Goal: Task Accomplishment & Management: Use online tool/utility

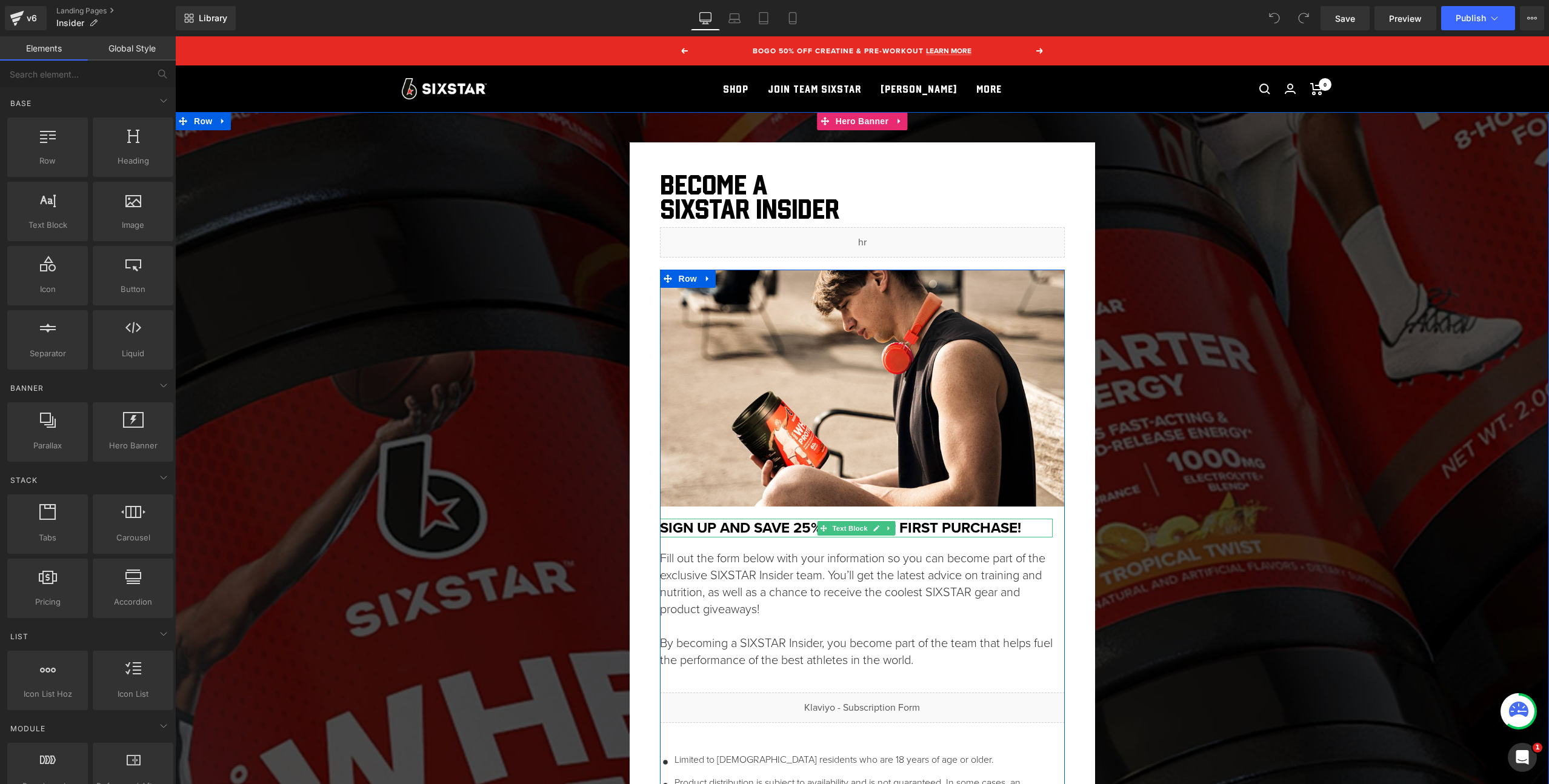
click at [809, 524] on strong "Sign up and save 25% off your first purchase!" at bounding box center [841, 528] width 361 height 22
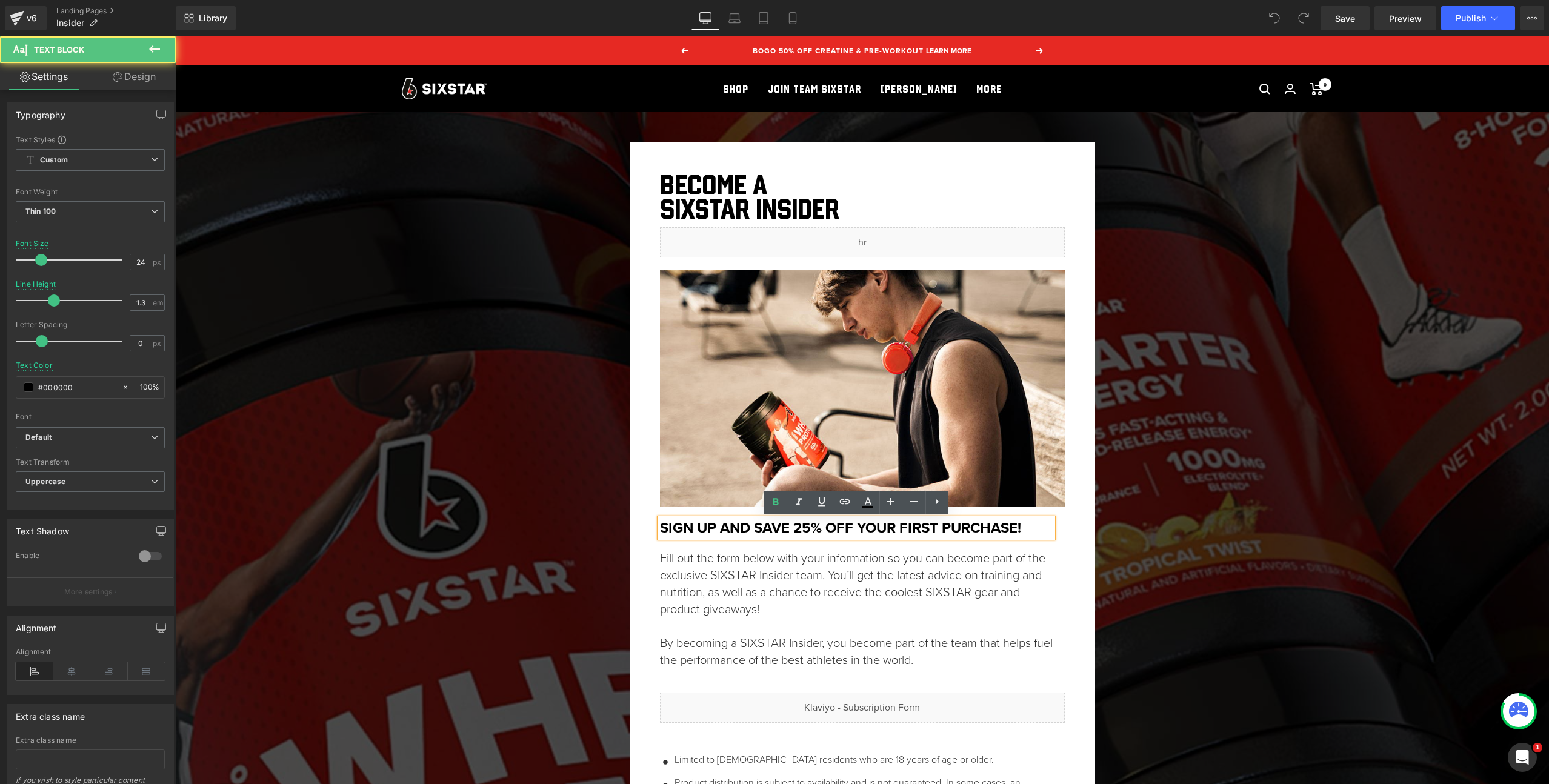
click at [809, 526] on strong "Sign up and save 25% off your first purchase!" at bounding box center [841, 528] width 361 height 22
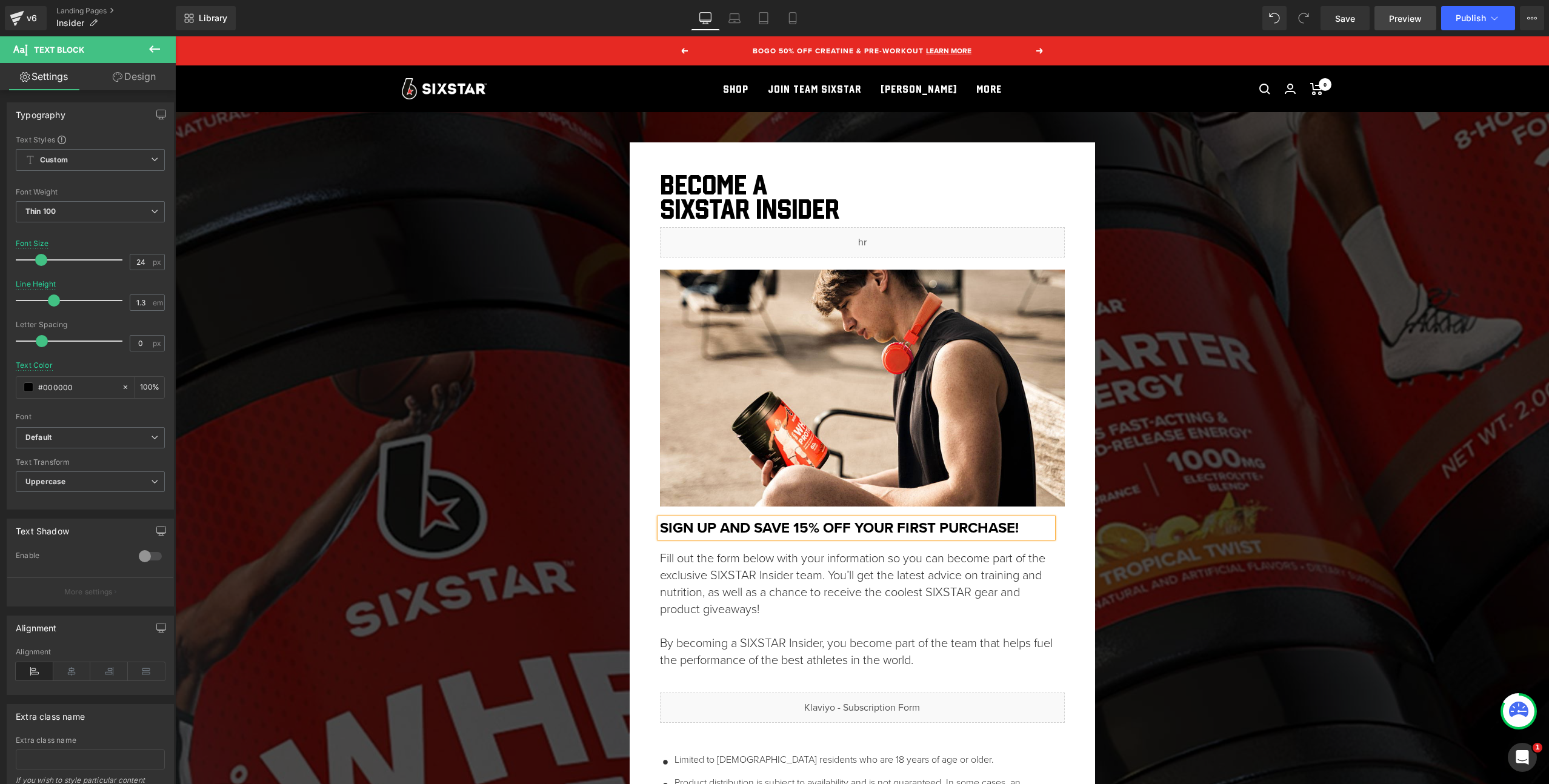
click at [1405, 21] on span "Preview" at bounding box center [1406, 18] width 33 height 13
click at [1349, 25] on link "Save" at bounding box center [1345, 18] width 49 height 24
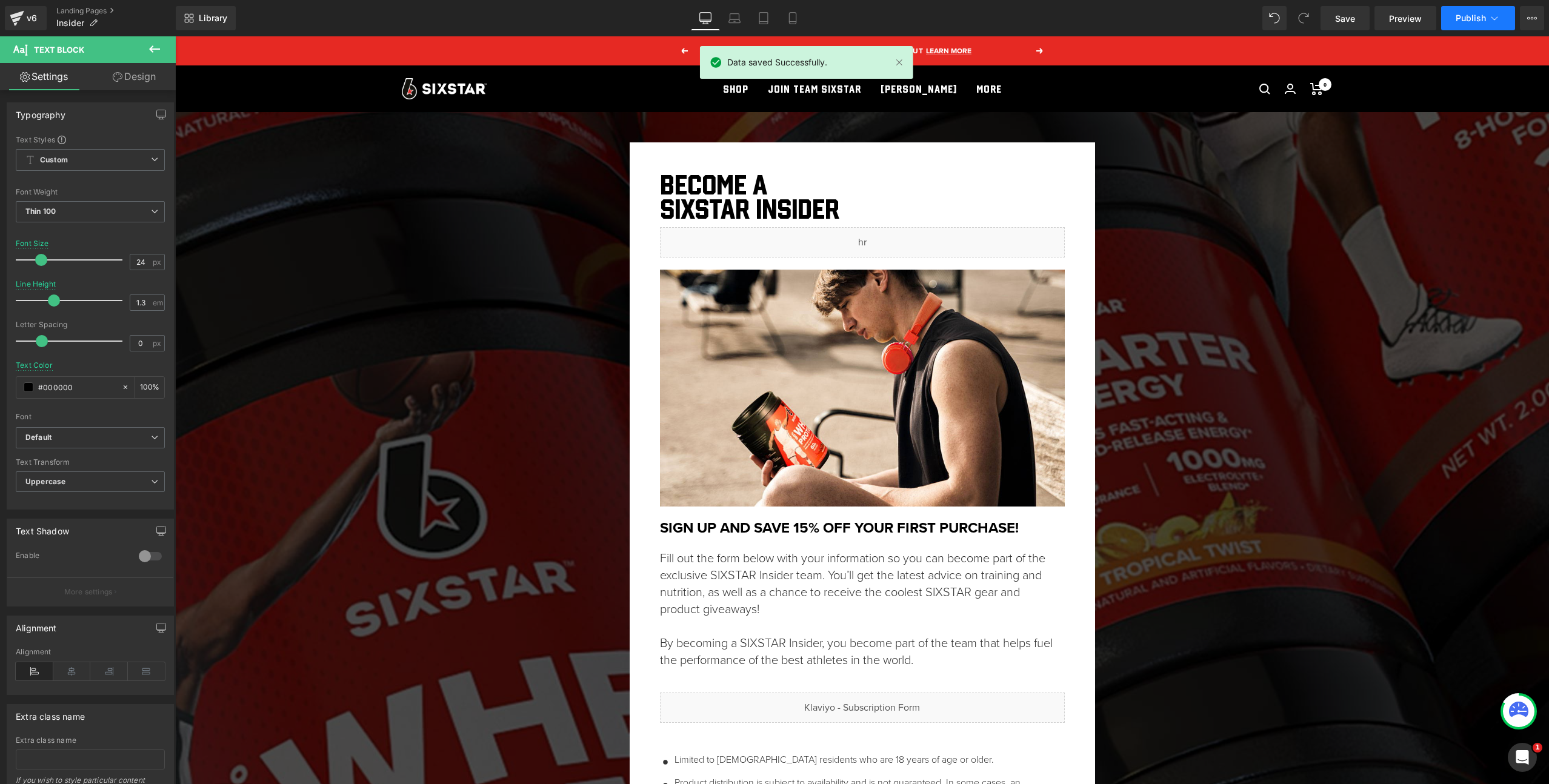
click at [1476, 8] on button "Publish" at bounding box center [1478, 18] width 74 height 24
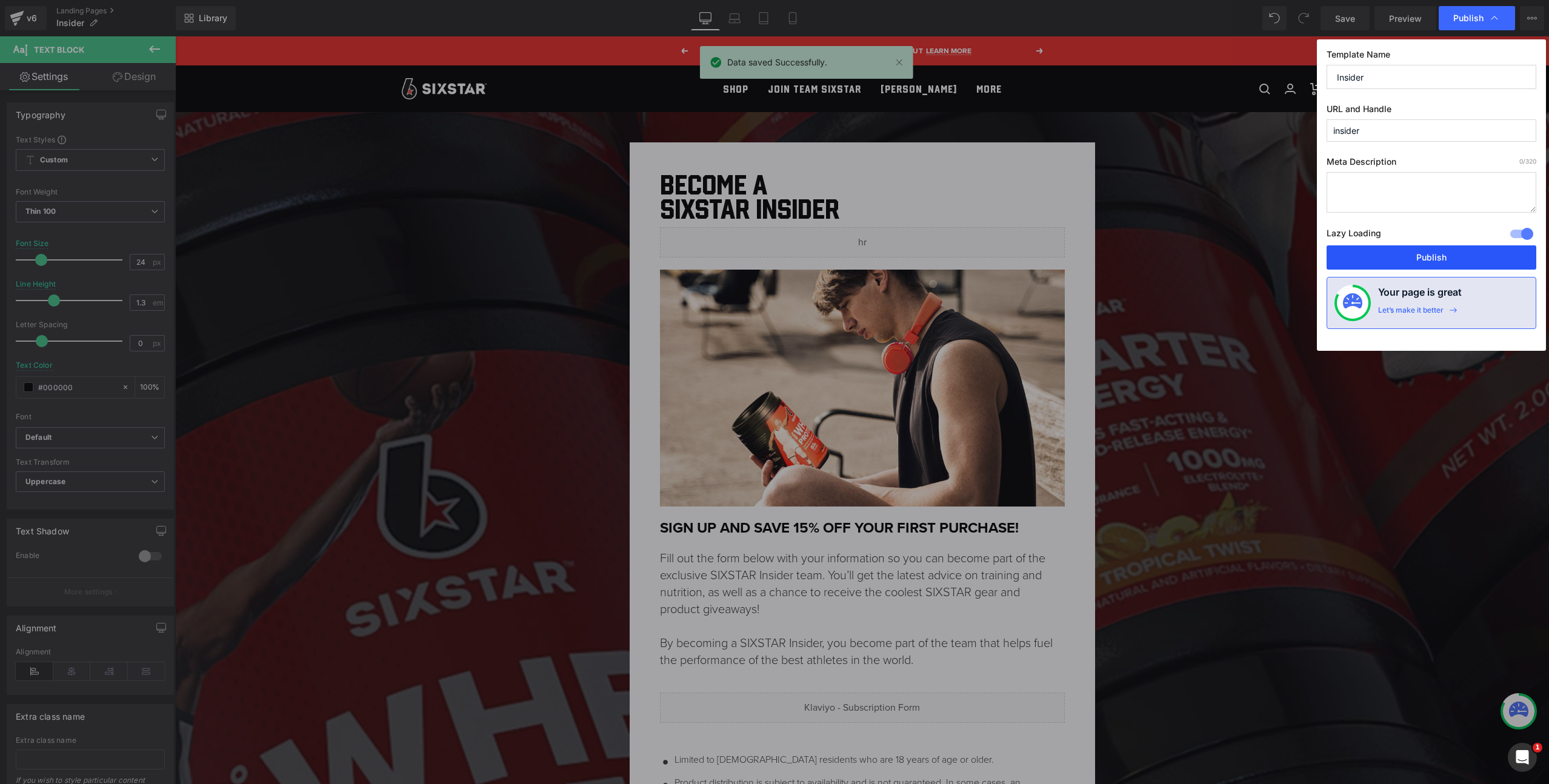
click at [1439, 266] on button "Publish" at bounding box center [1432, 258] width 210 height 24
